Goal: Transaction & Acquisition: Purchase product/service

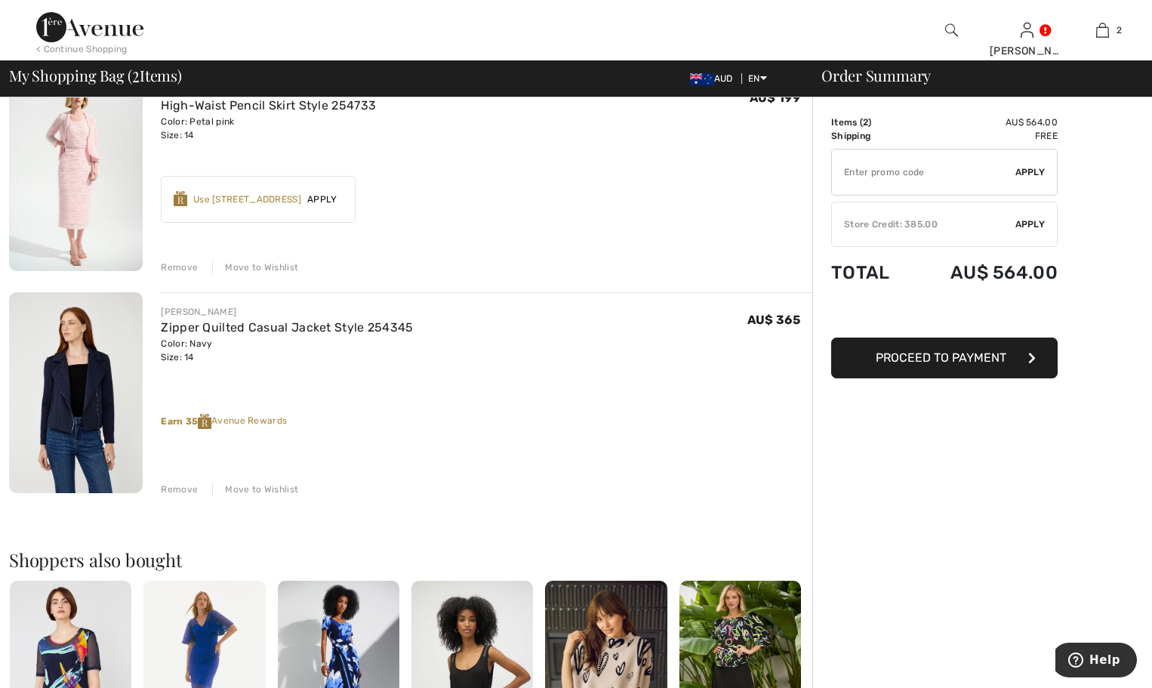
scroll to position [75, 0]
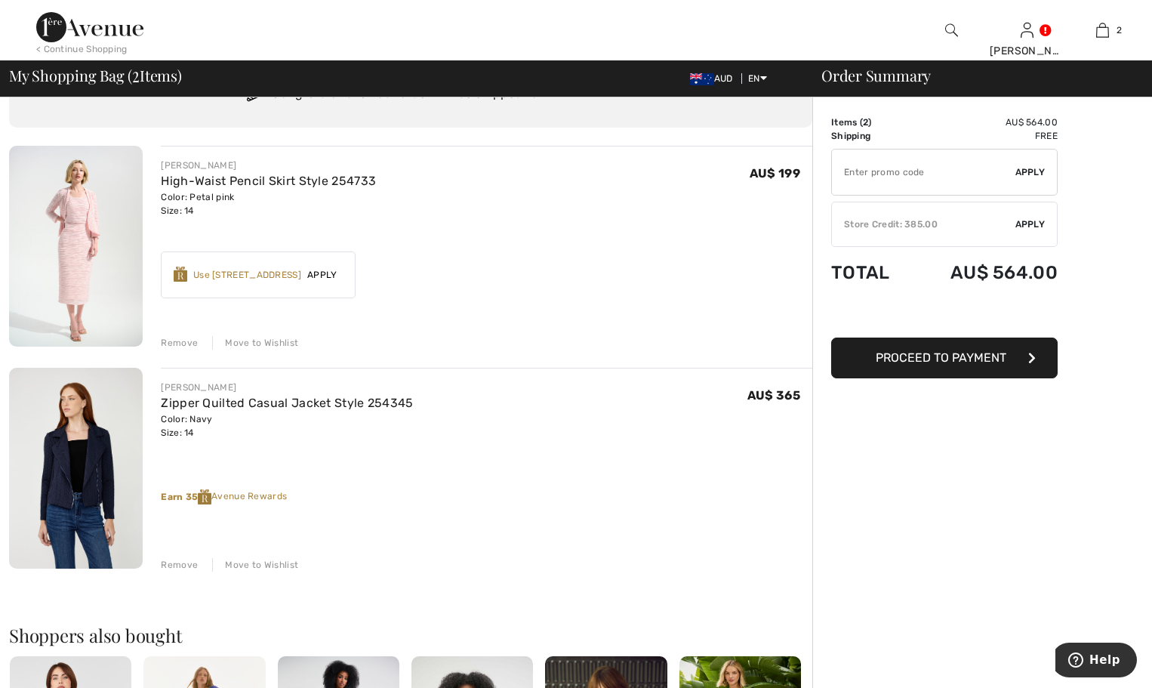
click at [926, 360] on span "Proceed to Payment" at bounding box center [941, 357] width 131 height 14
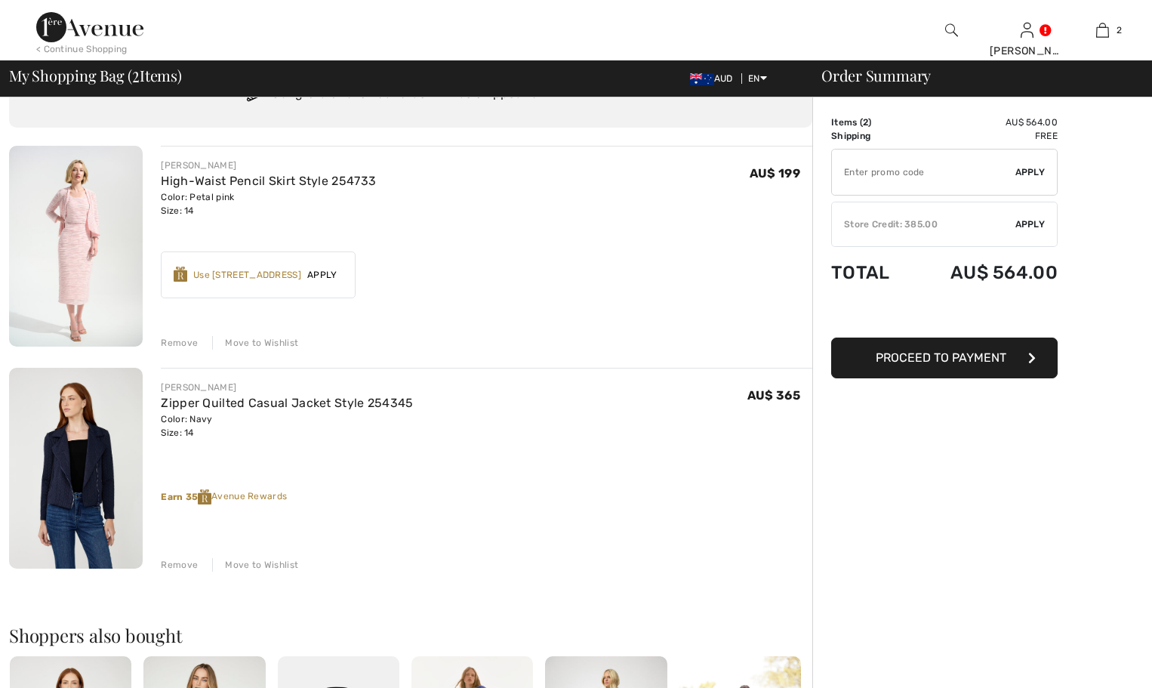
scroll to position [75, 0]
click at [1027, 223] on span "Apply" at bounding box center [1030, 224] width 30 height 14
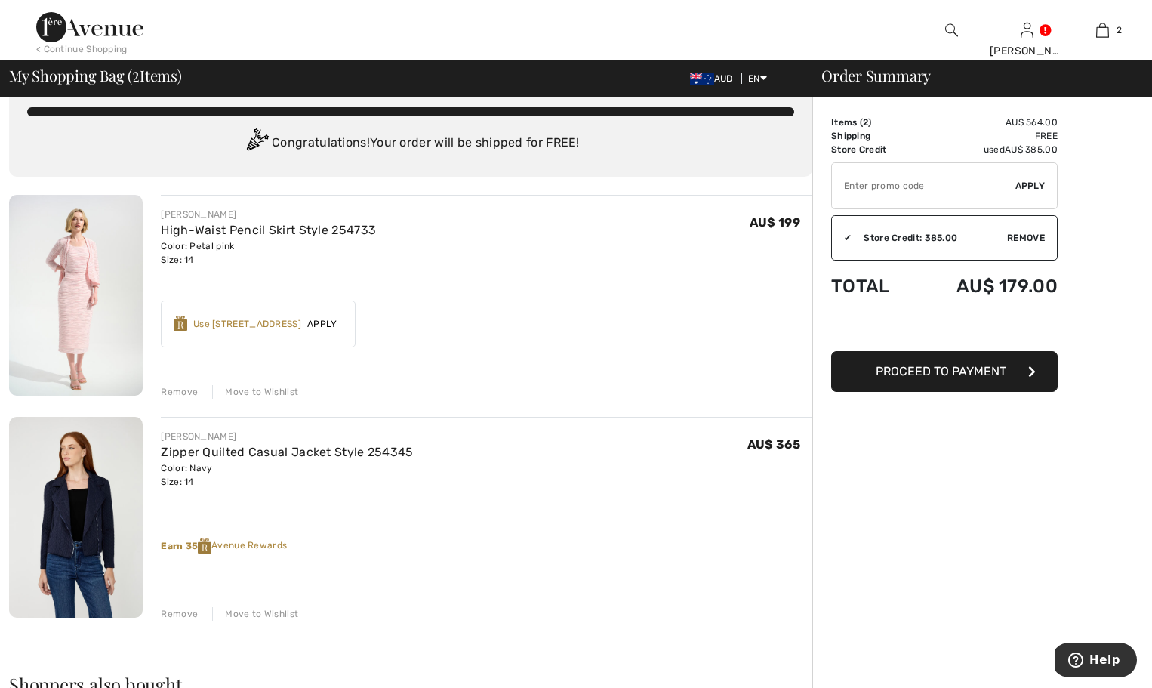
scroll to position [0, 0]
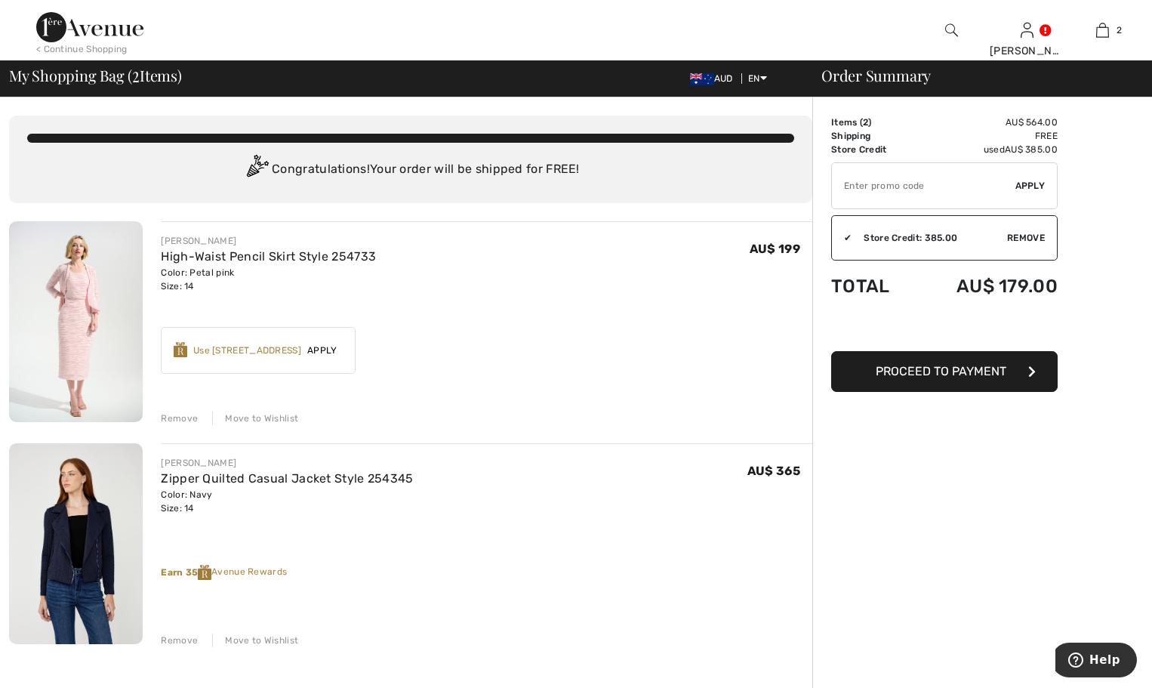
click at [944, 374] on span "Proceed to Payment" at bounding box center [941, 371] width 131 height 14
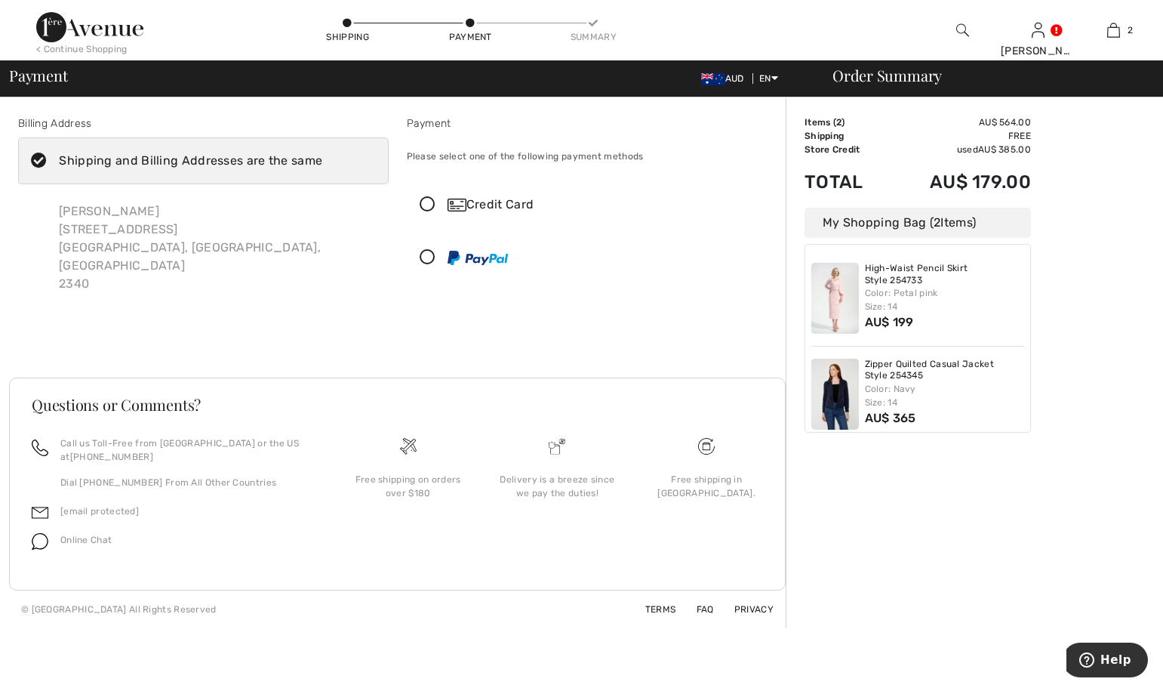
click at [426, 257] on icon at bounding box center [428, 258] width 40 height 16
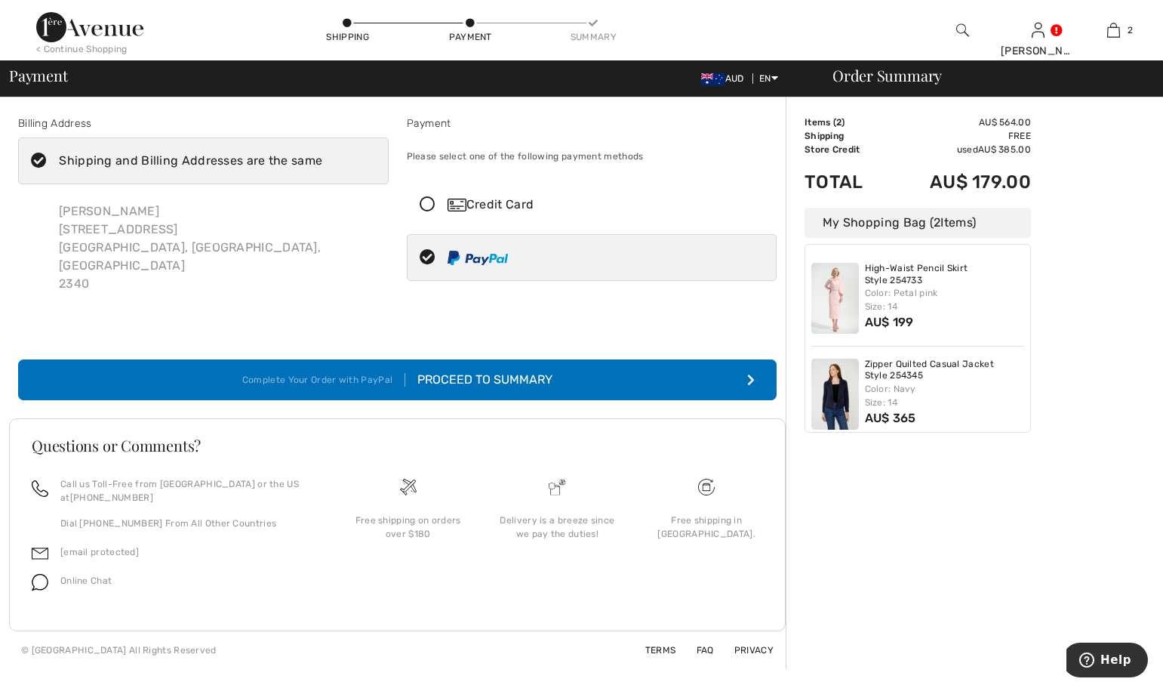
click at [478, 371] on div "Proceed to Summary" at bounding box center [478, 380] width 147 height 18
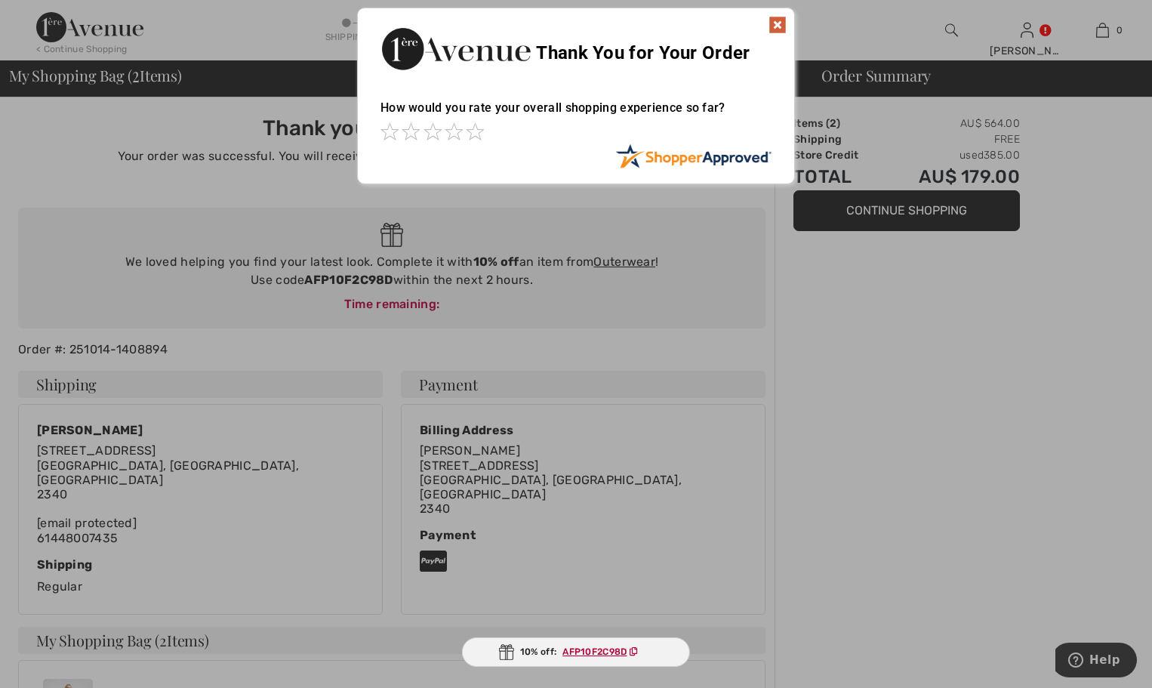
click at [781, 23] on img at bounding box center [778, 25] width 18 height 18
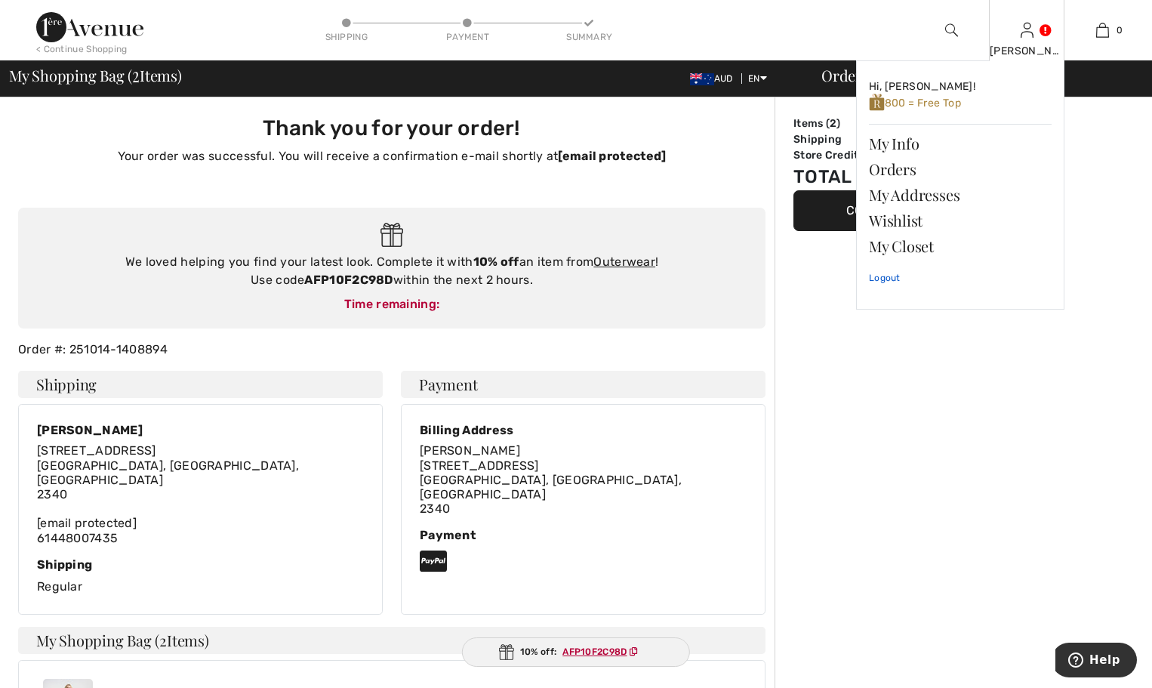
click at [886, 278] on link "Logout" at bounding box center [960, 278] width 183 height 38
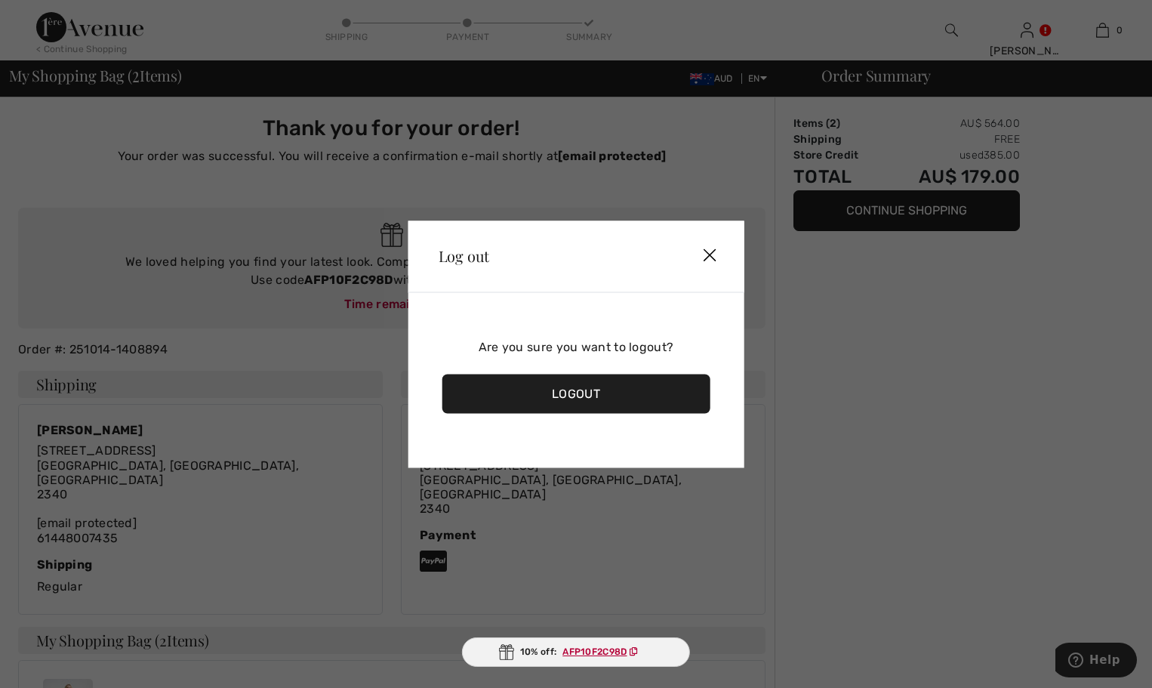
click at [581, 393] on div "Logout" at bounding box center [576, 393] width 268 height 39
